Goal: Task Accomplishment & Management: Manage account settings

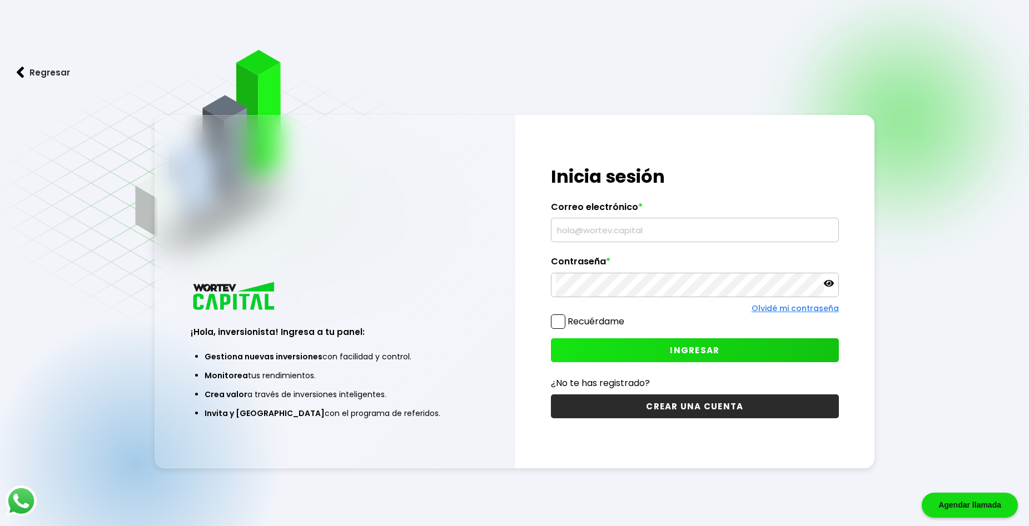
type input "[EMAIL_ADDRESS][DOMAIN_NAME]"
click at [709, 363] on div "¡Hola, inversionista! Ingresa tus credenciales para iniciar sesión Inicia sesió…" at bounding box center [695, 291] width 360 height 353
click at [713, 341] on button "INGRESAR" at bounding box center [694, 351] width 287 height 24
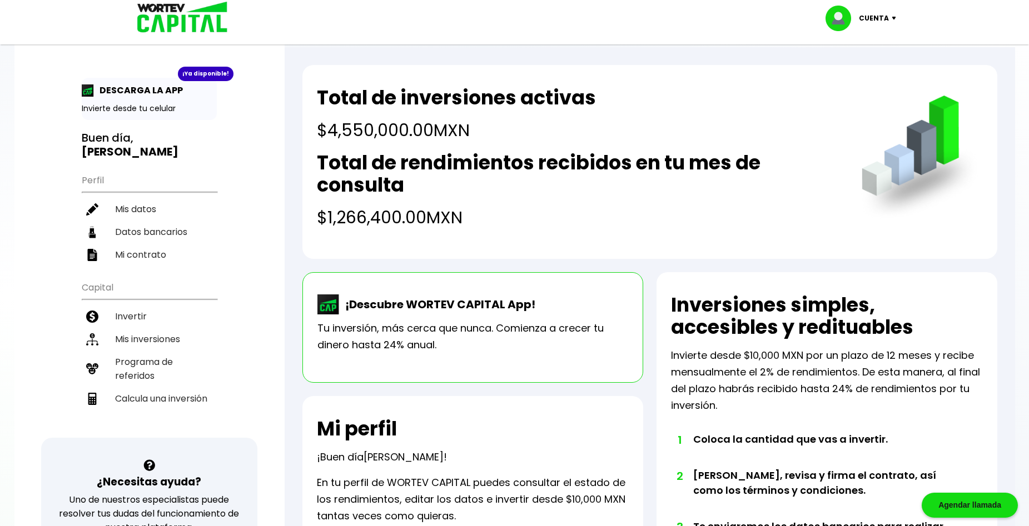
click at [781, 27] on div "Cuenta Editar perfil Cerrar sesión" at bounding box center [515, 18] width 778 height 36
